Goal: Communication & Community: Answer question/provide support

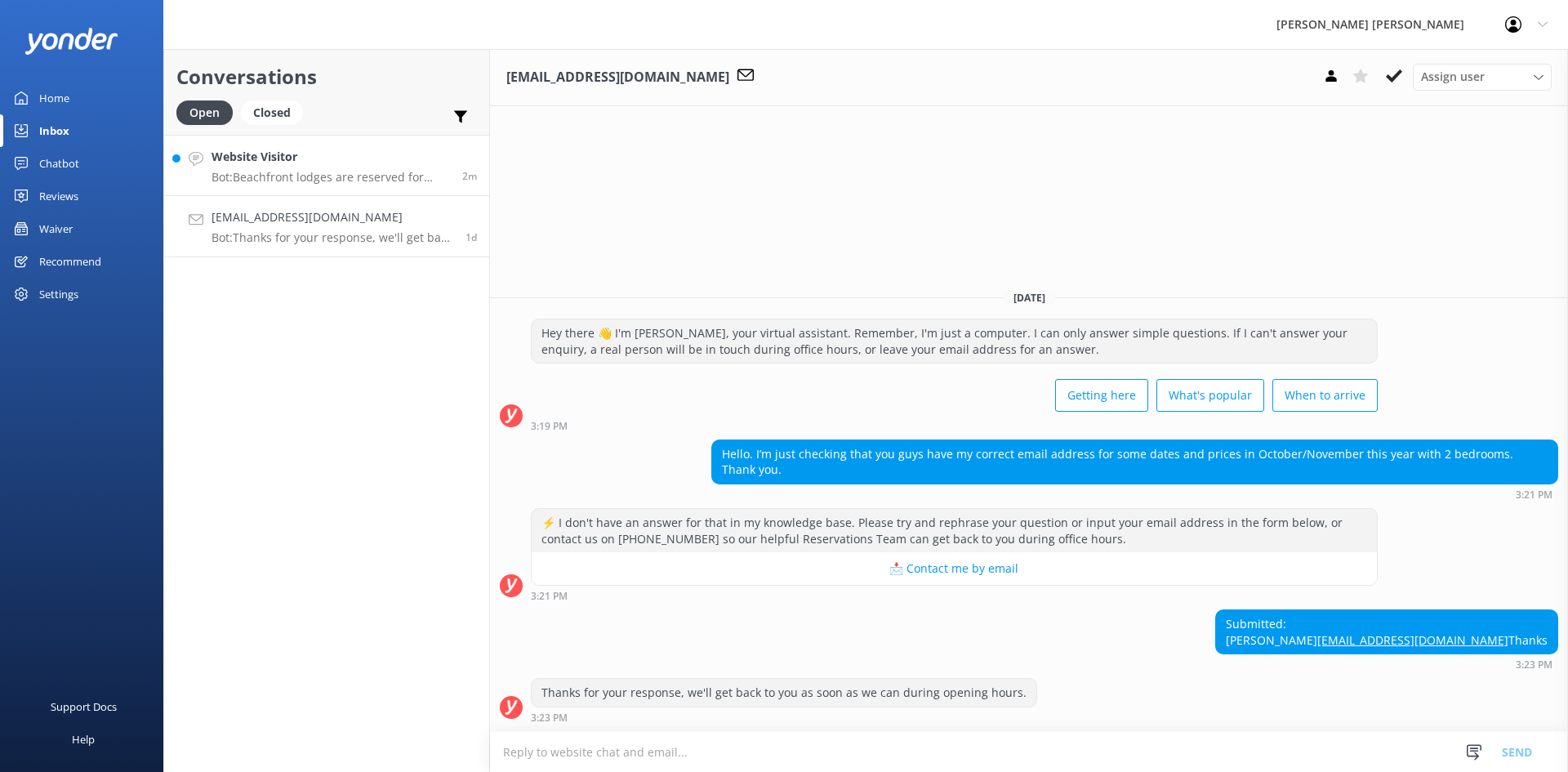
click at [337, 163] on h4 "Website Visitor" at bounding box center [330, 157] width 239 height 18
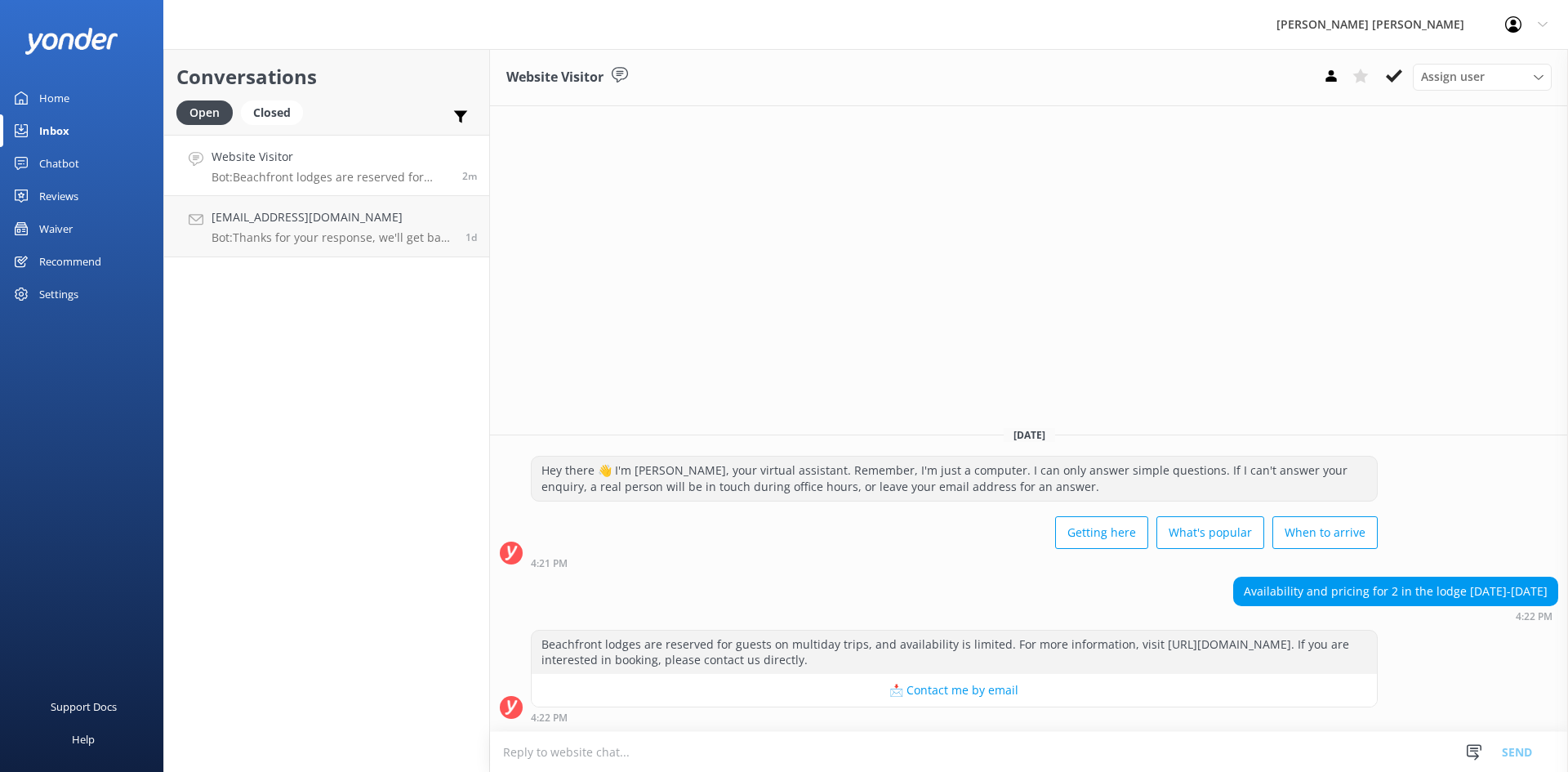
click at [810, 739] on textarea at bounding box center [1029, 752] width 1078 height 40
paste textarea "[URL][DOMAIN_NAME]"
type textarea "[URL][DOMAIN_NAME]"
click at [1528, 752] on button "Send" at bounding box center [1517, 752] width 62 height 41
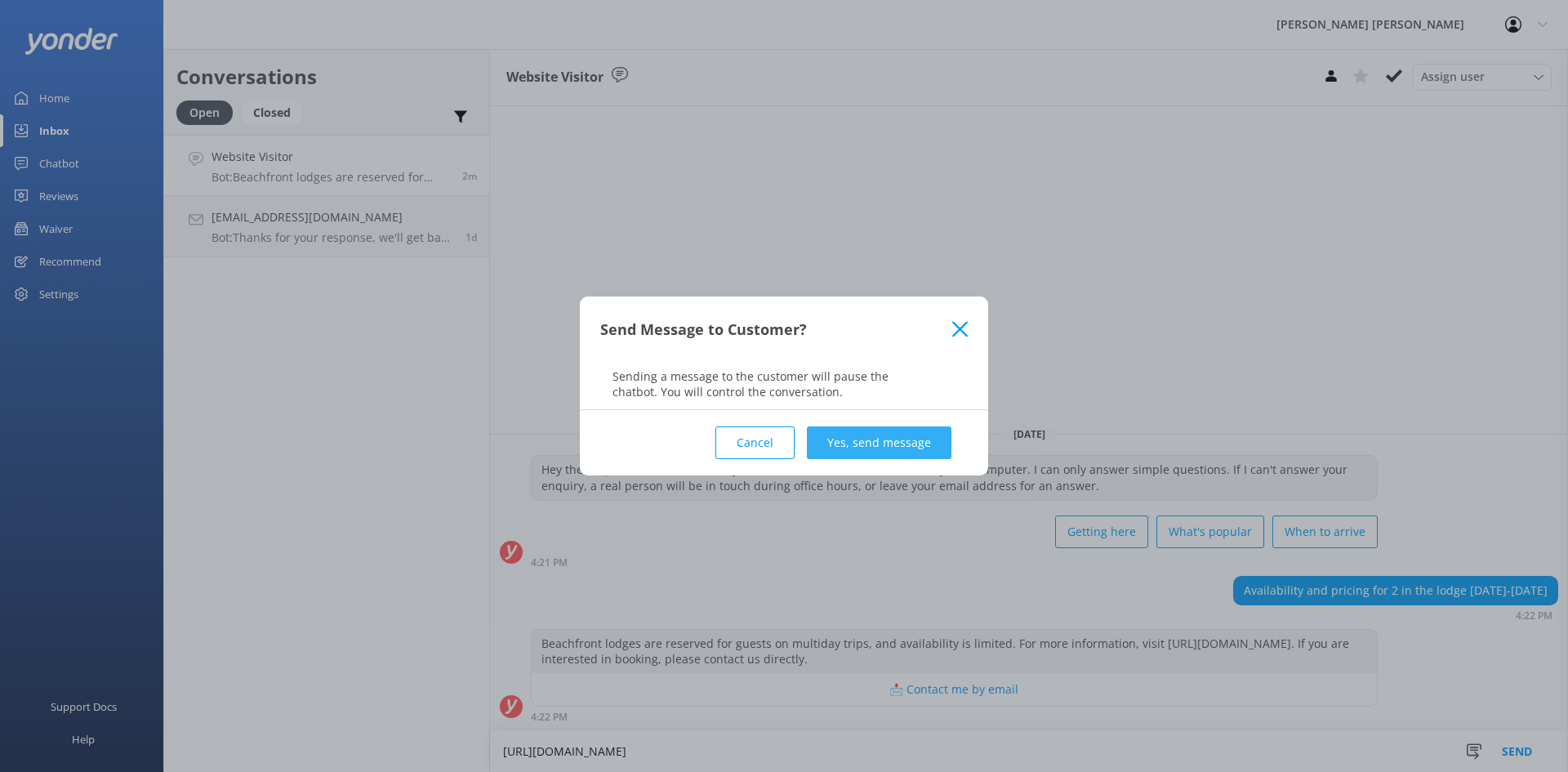
click at [890, 443] on button "Yes, send message" at bounding box center [879, 442] width 144 height 33
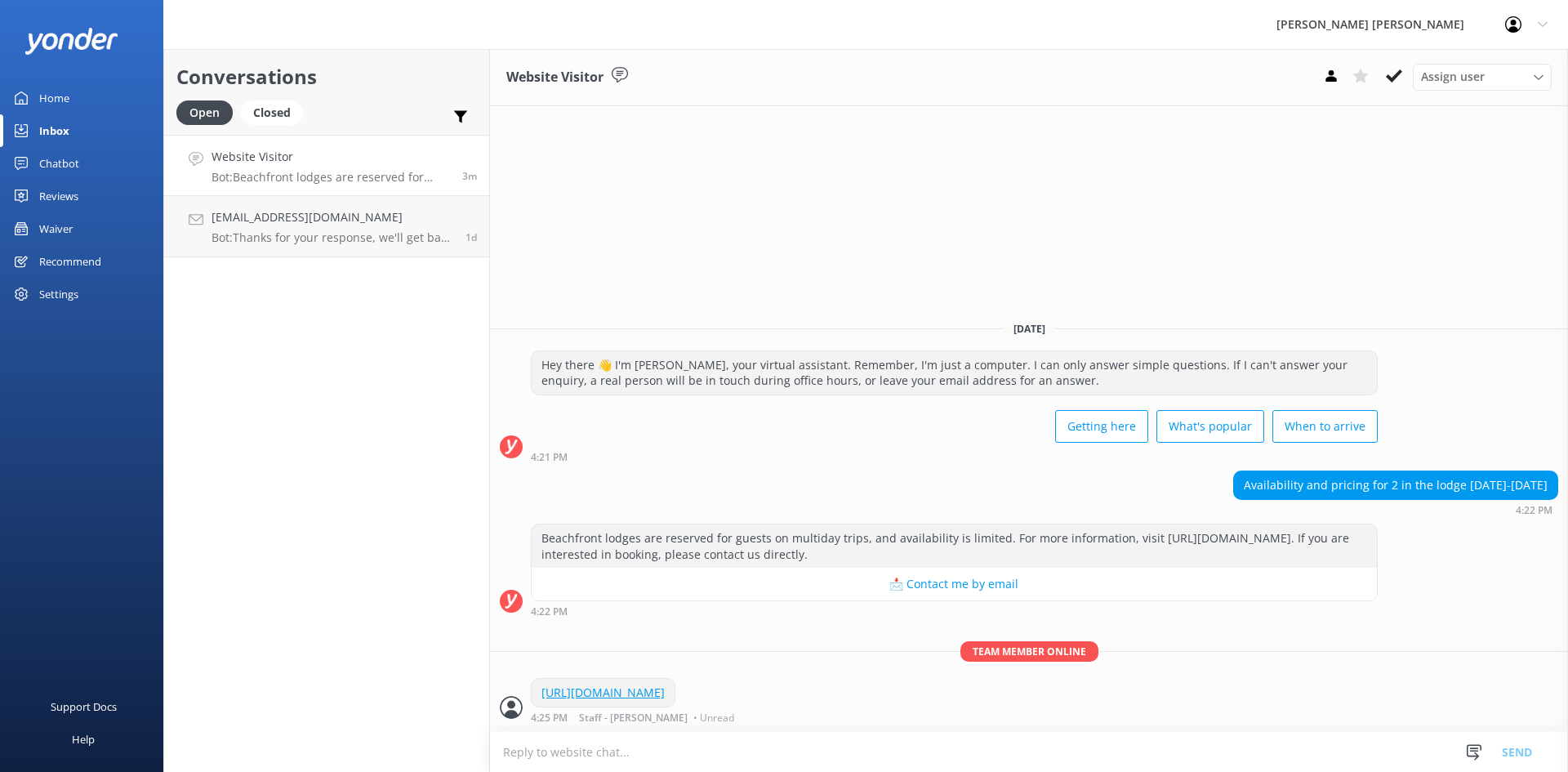
click at [859, 756] on textarea at bounding box center [1029, 752] width 1078 height 40
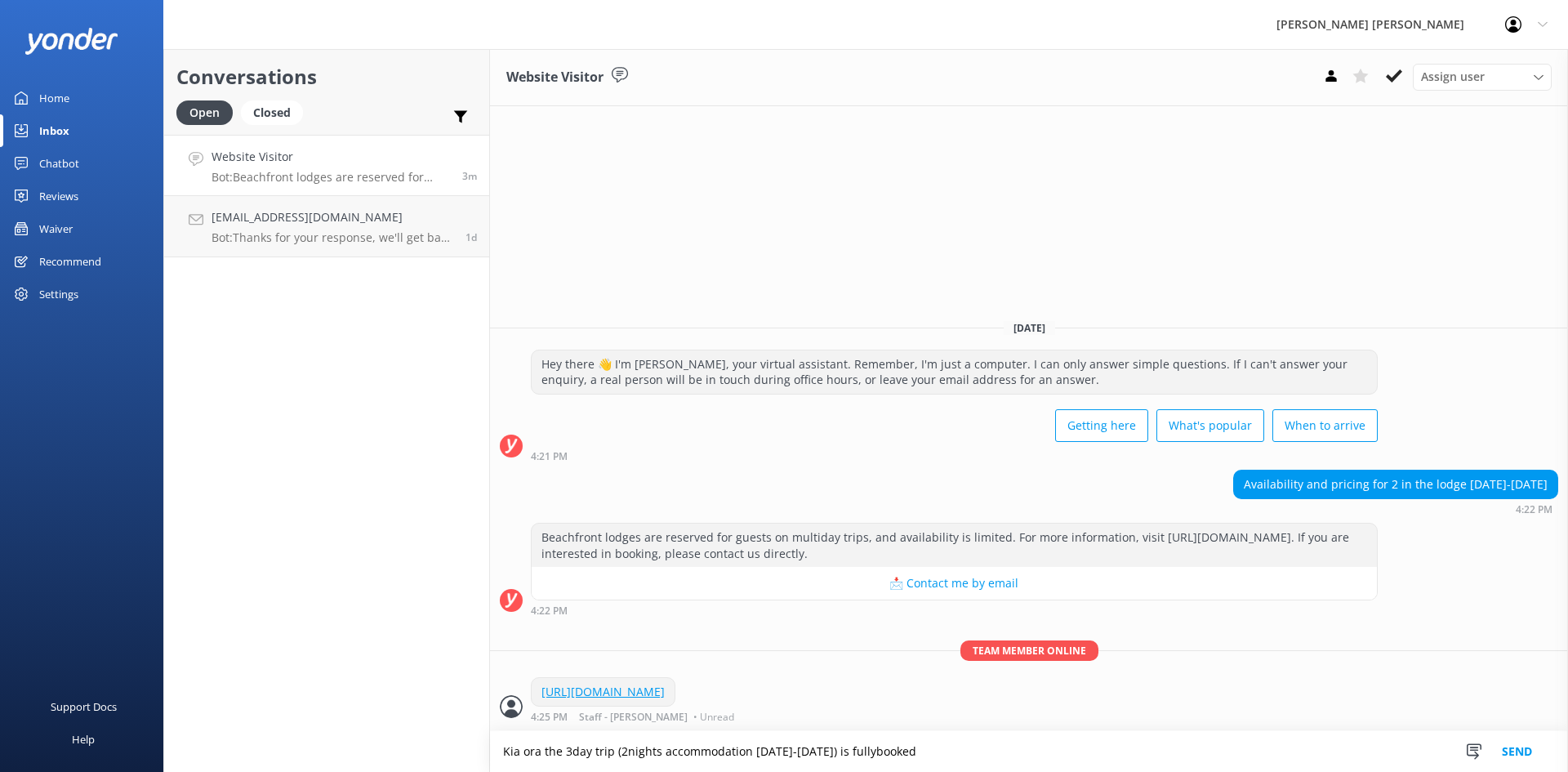
click at [861, 748] on textarea "Kia ora the 3day trip (2nights accommodation [DATE]-[DATE]) is fullybooked" at bounding box center [1029, 752] width 1078 height 41
type textarea "Kia ora the 3day trip (2nights accommodation [DATE]-[DATE]) is fully booked"
click at [1520, 753] on button "Send" at bounding box center [1517, 752] width 62 height 41
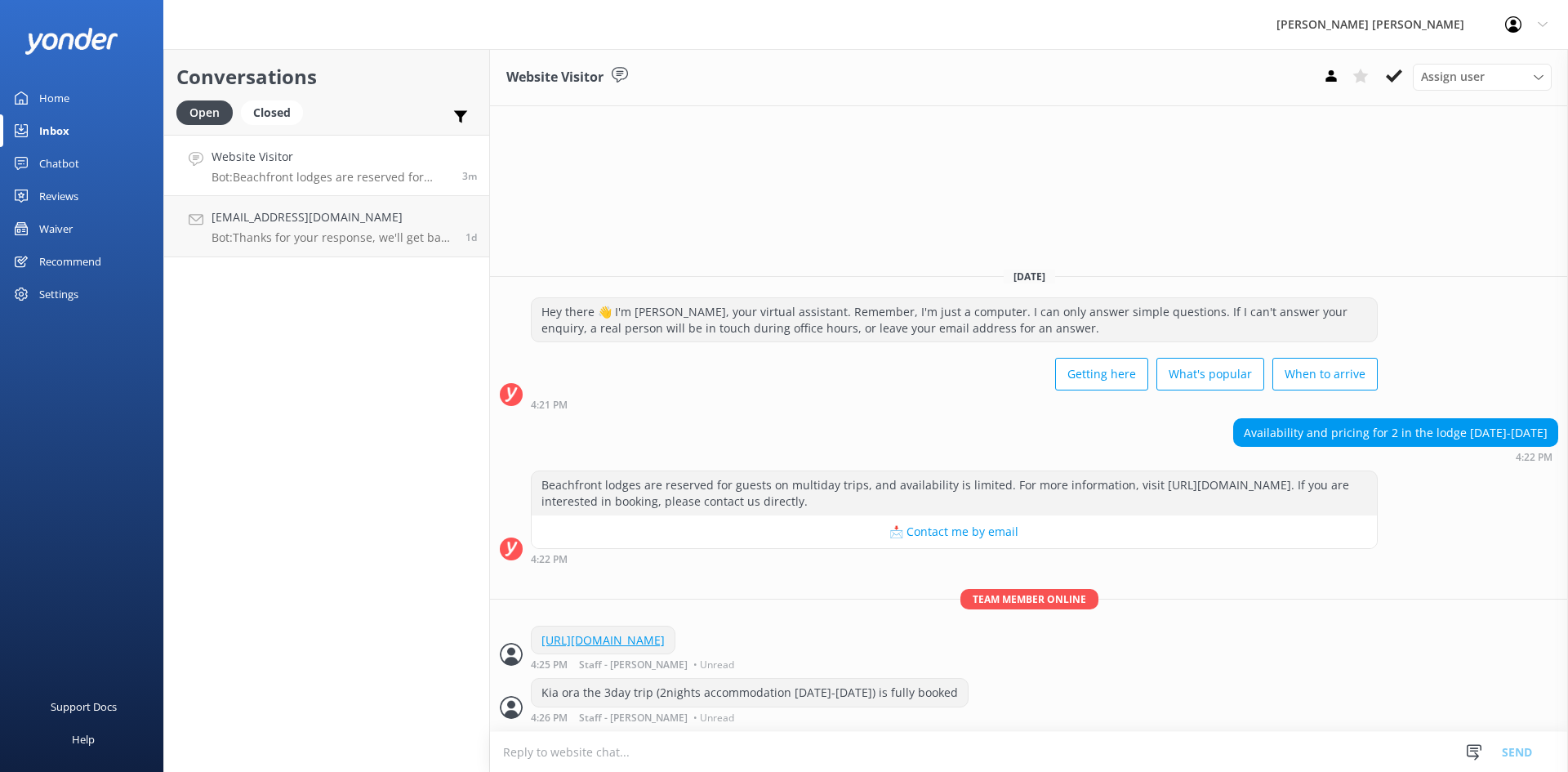
click at [1003, 750] on textarea at bounding box center [1029, 752] width 1078 height 40
click at [845, 752] on textarea "you can join our trip departing" at bounding box center [1029, 752] width 1078 height 41
type textarea "you can join our trip departing [DATE] for 2nights $1740pp"
click at [1516, 749] on button "Send" at bounding box center [1517, 752] width 62 height 41
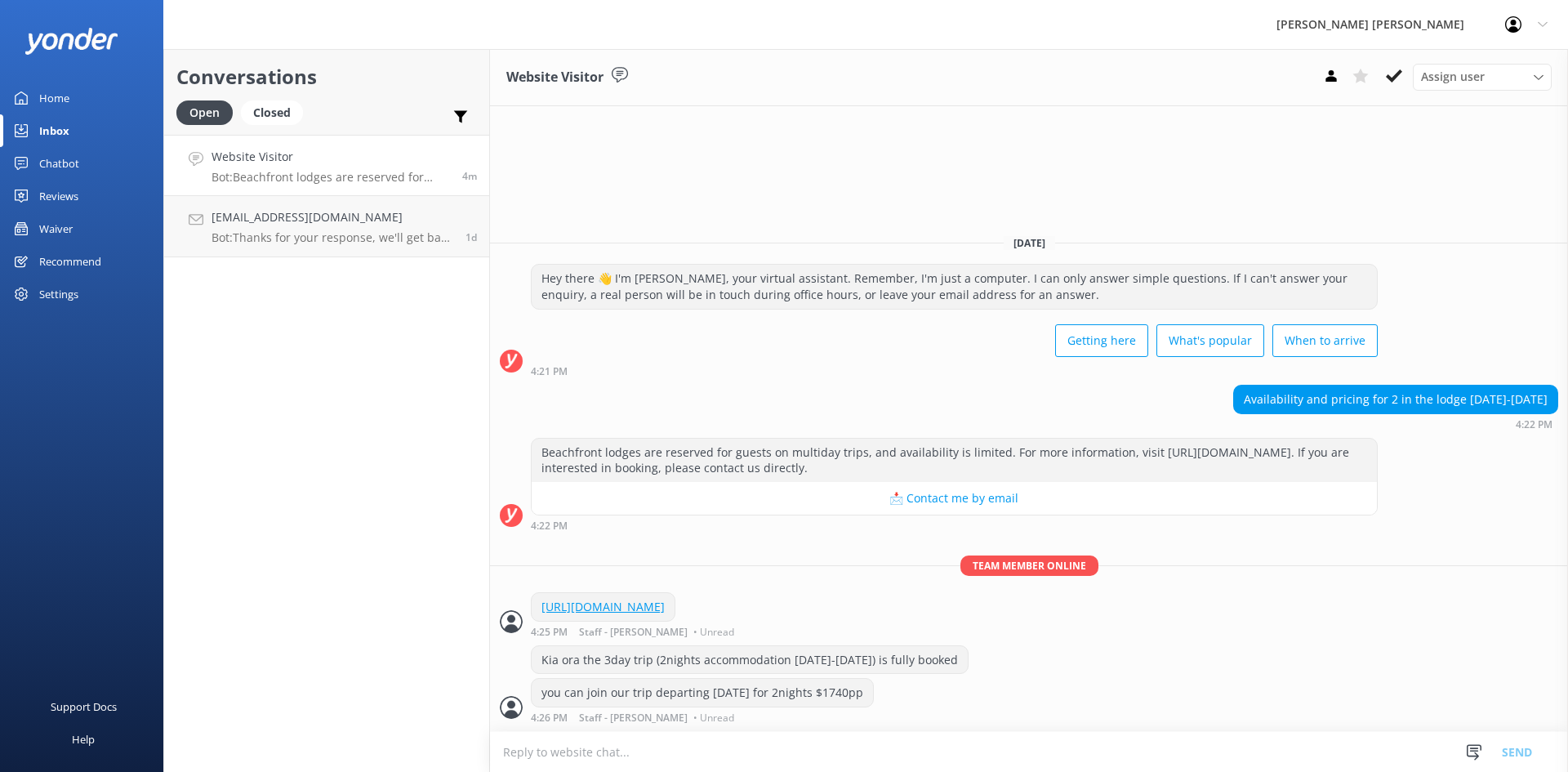
click at [1047, 753] on textarea at bounding box center [1029, 752] width 1078 height 40
type textarea "Please book online or leave your email and we can send you more information"
click at [1524, 752] on button "Send" at bounding box center [1517, 752] width 62 height 41
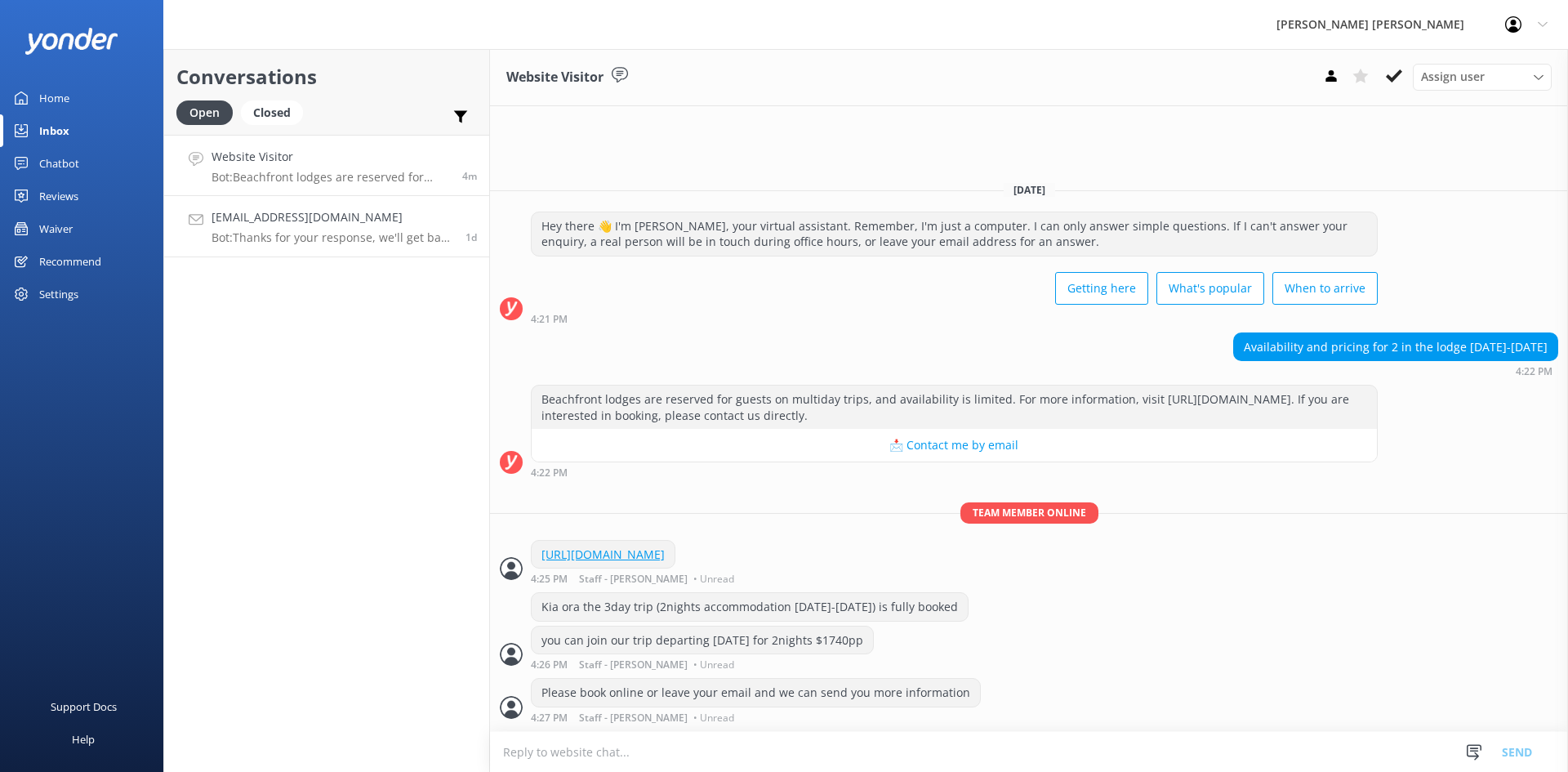
click at [316, 217] on h4 "[EMAIL_ADDRESS][DOMAIN_NAME]" at bounding box center [332, 217] width 241 height 18
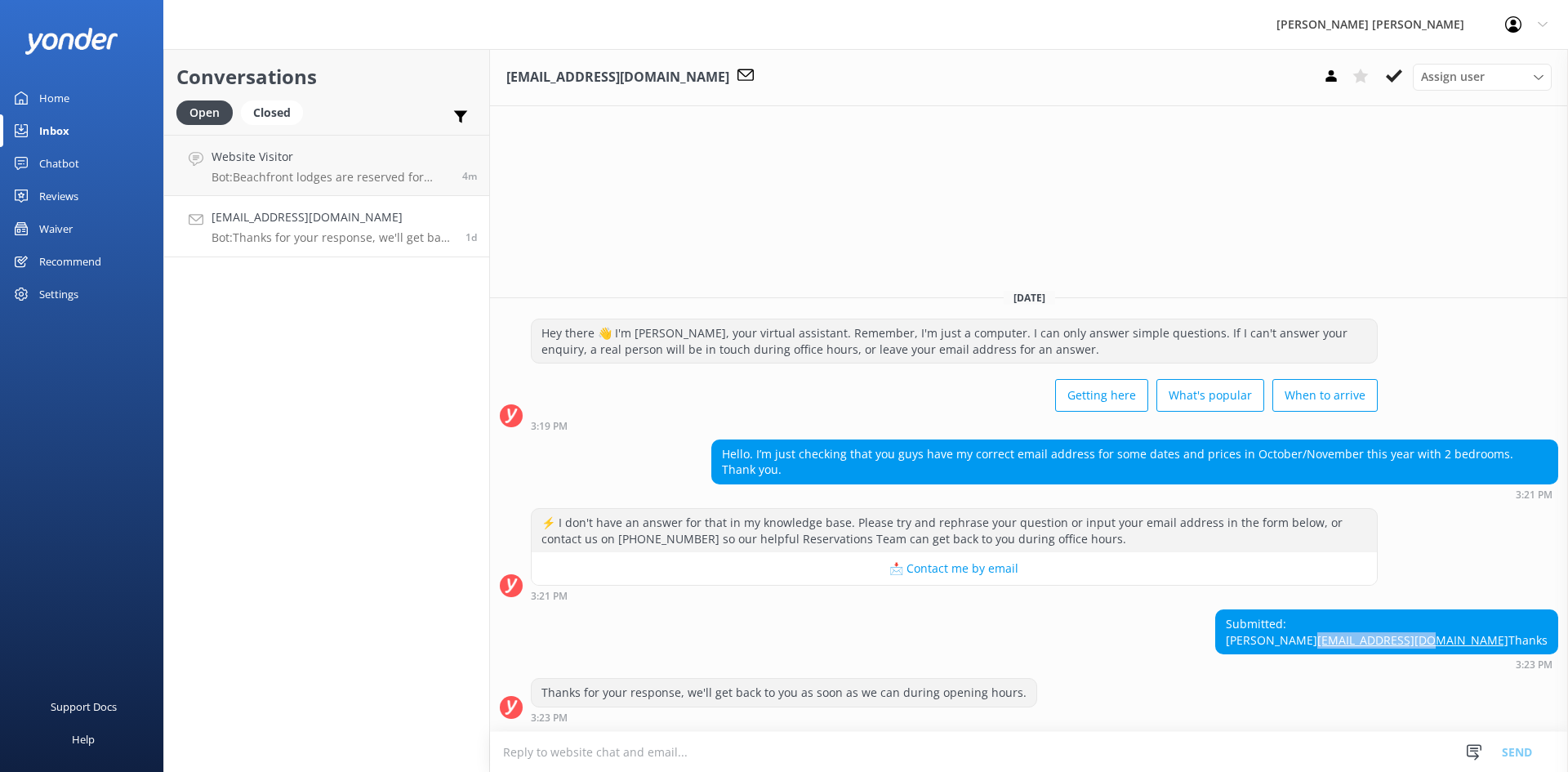
drag, startPoint x: 1549, startPoint y: 622, endPoint x: 1430, endPoint y: 627, distance: 119.1
click at [1430, 627] on div "Submitted: [PERSON_NAME] [EMAIL_ADDRESS][DOMAIN_NAME] Thanks" at bounding box center [1387, 632] width 342 height 43
copy link "[EMAIL_ADDRESS][DOMAIN_NAME]"
